Goal: Task Accomplishment & Management: Use online tool/utility

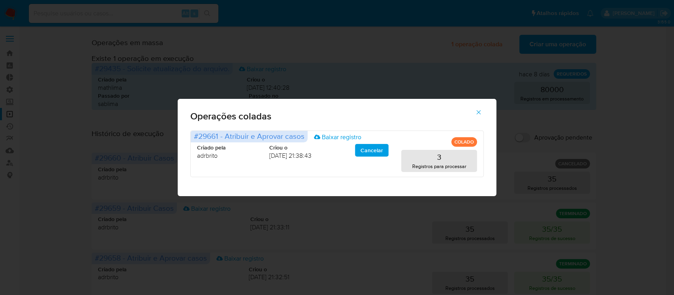
click at [484, 116] on button "button" at bounding box center [479, 112] width 28 height 19
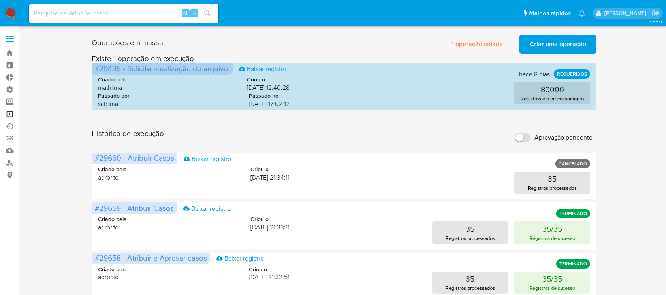
click at [9, 115] on link "Operações em massa" at bounding box center [47, 114] width 94 height 12
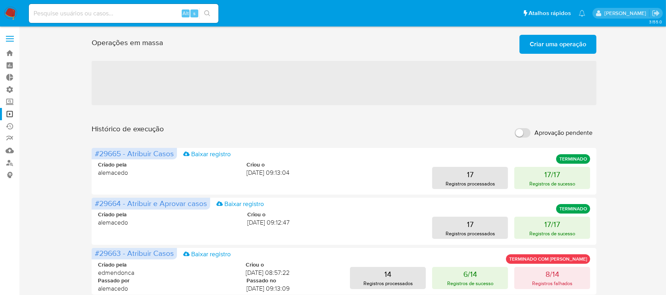
click at [541, 42] on span "Criar uma operação" at bounding box center [558, 44] width 57 height 17
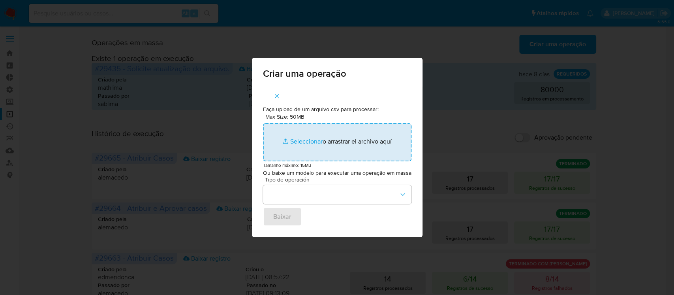
click at [300, 144] on input "Max Size: 50MB Seleccionar archivos" at bounding box center [337, 142] width 149 height 38
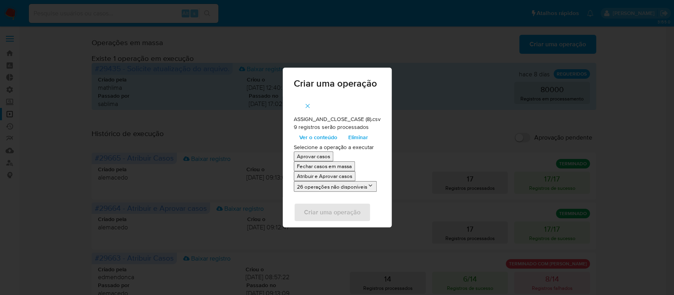
click at [332, 177] on p "Atribuir e Aprovar casos" at bounding box center [324, 176] width 55 height 8
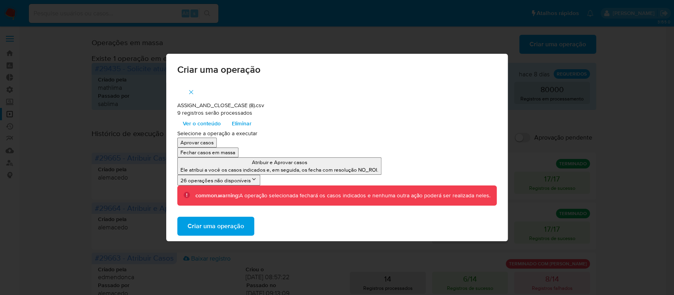
click at [234, 229] on span "Criar uma operação" at bounding box center [216, 225] width 57 height 17
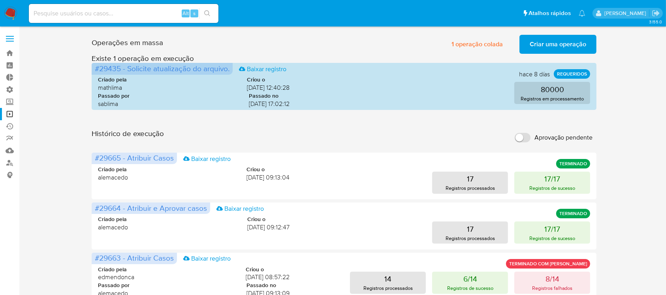
click at [365, 46] on div "Operações em massa 1 operação colada Criar uma operação Só pode haver no máximo…" at bounding box center [344, 43] width 505 height 22
click at [577, 51] on span "Criar uma operação" at bounding box center [558, 44] width 57 height 17
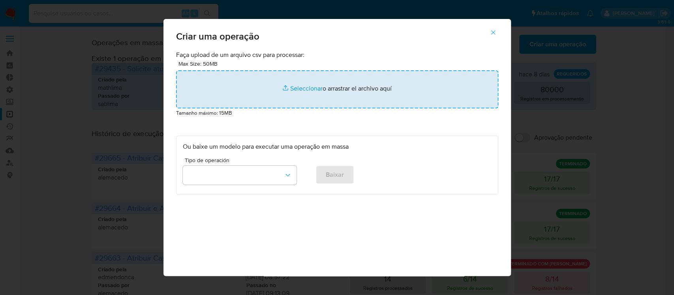
click at [301, 87] on input "file" at bounding box center [337, 89] width 322 height 38
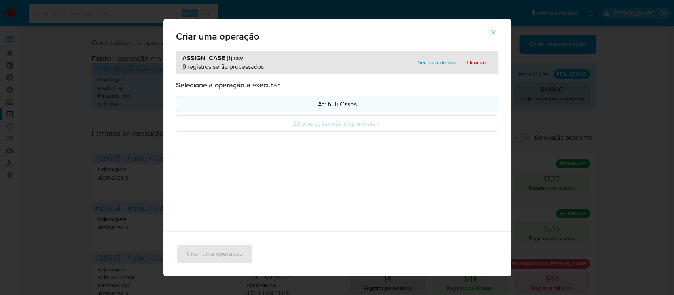
click at [345, 104] on p "Atribuir Casos" at bounding box center [337, 104] width 309 height 9
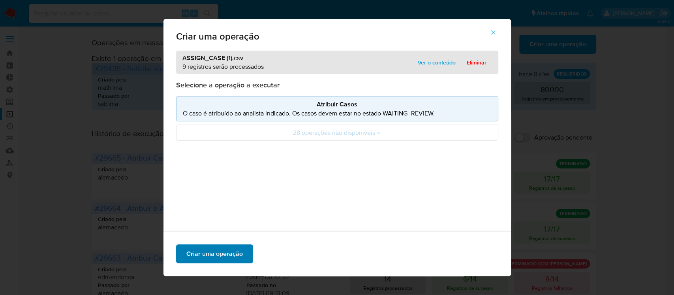
click at [204, 256] on span "Criar uma operação" at bounding box center [215, 253] width 57 height 17
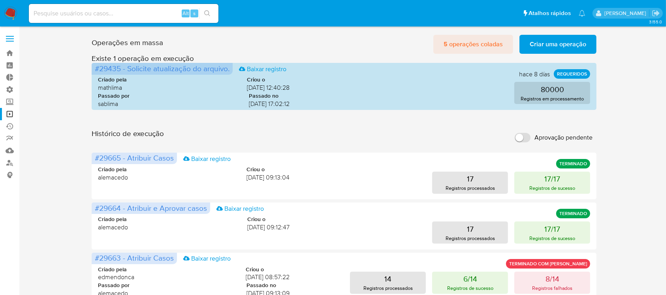
click at [455, 48] on span "5 operações coladas" at bounding box center [473, 44] width 59 height 17
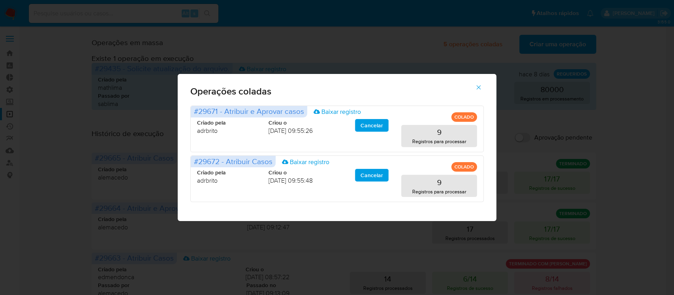
click at [480, 87] on icon "button" at bounding box center [478, 87] width 7 height 7
